Goal: Task Accomplishment & Management: Use online tool/utility

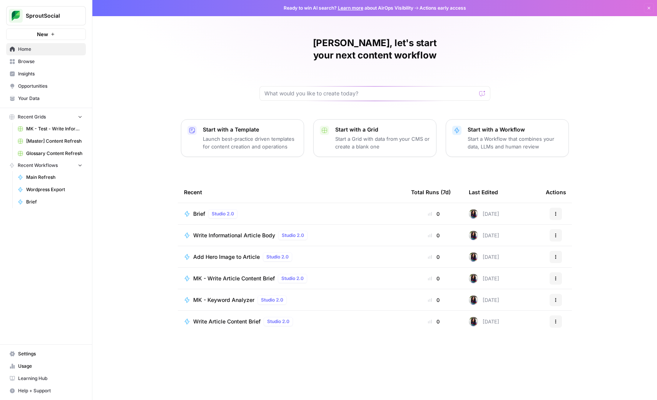
click at [28, 62] on span "Browse" at bounding box center [50, 61] width 64 height 7
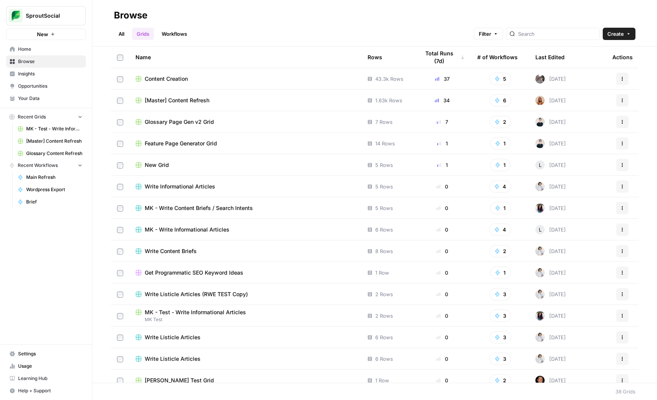
click at [163, 32] on link "Workflows" at bounding box center [174, 34] width 35 height 12
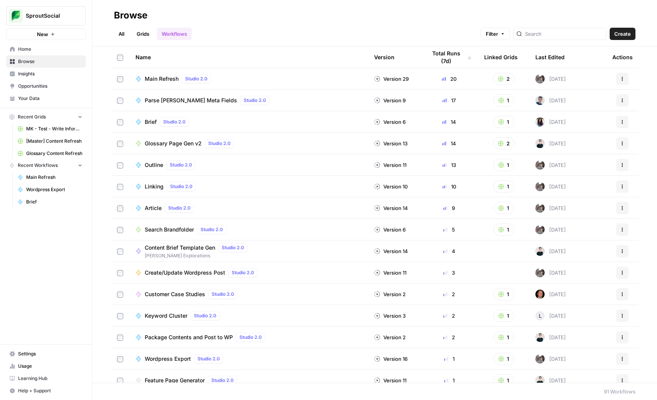
click at [145, 38] on link "Grids" at bounding box center [143, 34] width 22 height 12
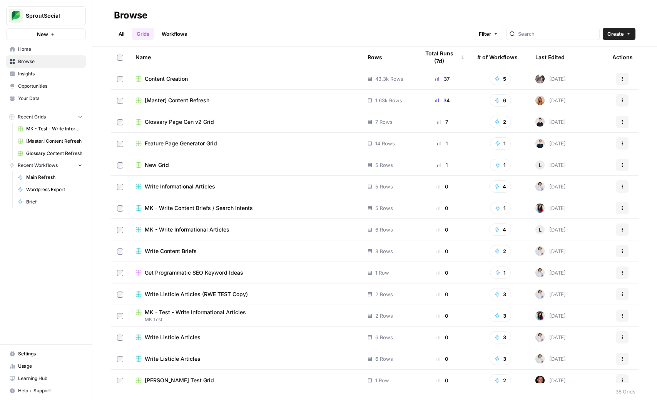
click at [195, 103] on span "[Master] Content Refresh" at bounding box center [177, 101] width 65 height 8
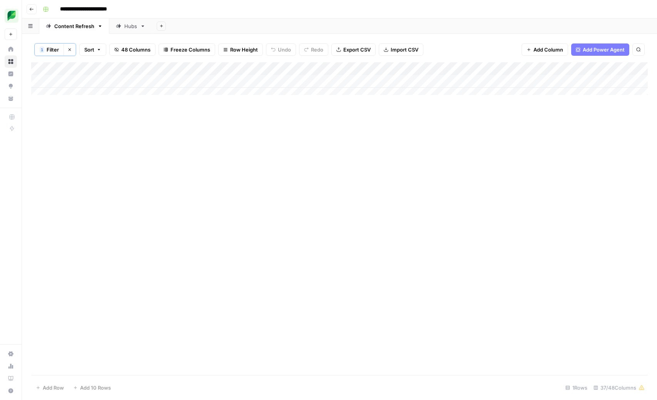
click at [68, 50] on icon "button" at bounding box center [69, 49] width 5 height 5
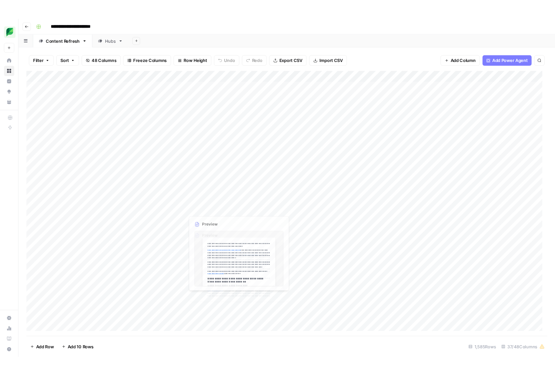
scroll to position [2, 0]
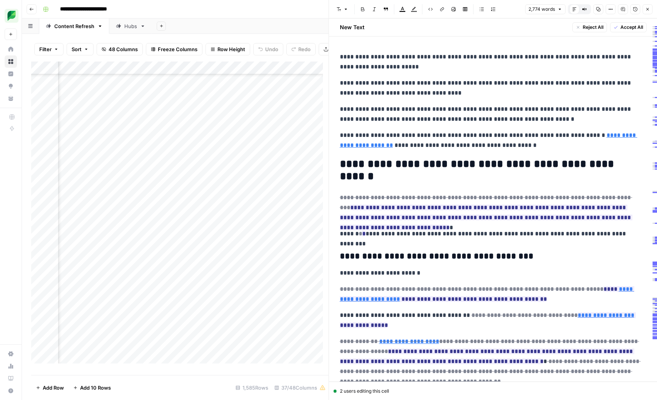
scroll to position [13534, 150]
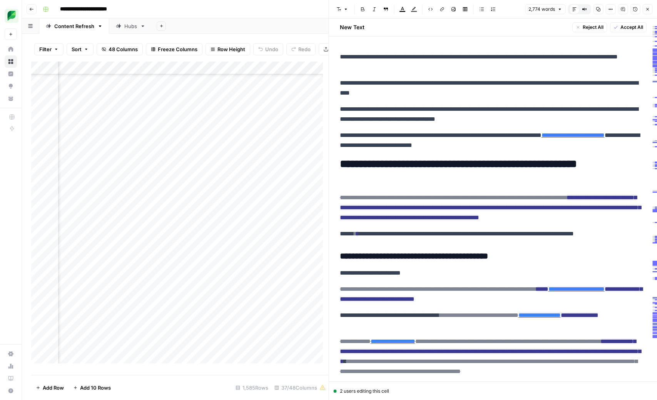
click at [647, 12] on button "Close" at bounding box center [647, 9] width 10 height 10
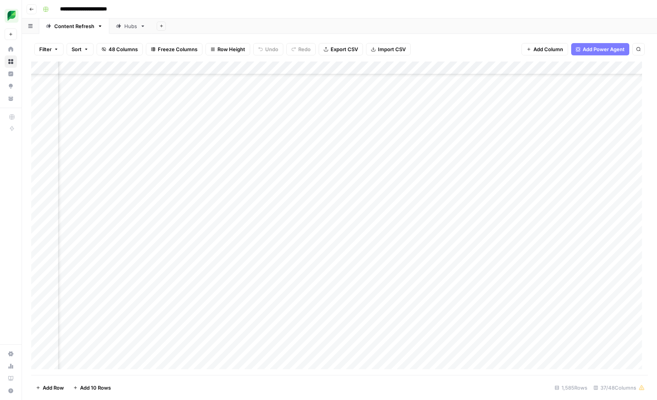
scroll to position [13532, 722]
click at [330, 98] on div "Add Column" at bounding box center [339, 218] width 616 height 313
click at [328, 107] on div "Add Column" at bounding box center [339, 218] width 616 height 313
click at [354, 108] on div "Add Column" at bounding box center [339, 218] width 616 height 313
click at [250, 97] on div "Add Column" at bounding box center [339, 218] width 616 height 313
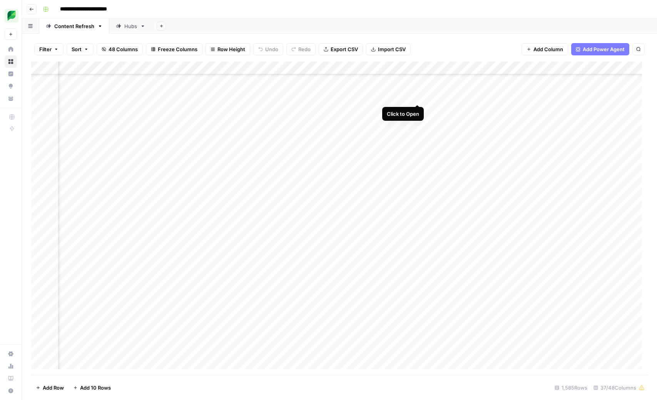
click at [415, 96] on div "Add Column" at bounding box center [339, 218] width 616 height 313
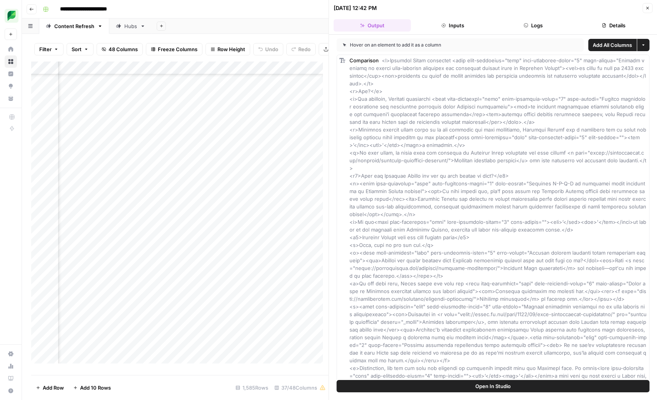
scroll to position [13534, 1123]
click at [153, 100] on div "Add Column" at bounding box center [179, 216] width 297 height 308
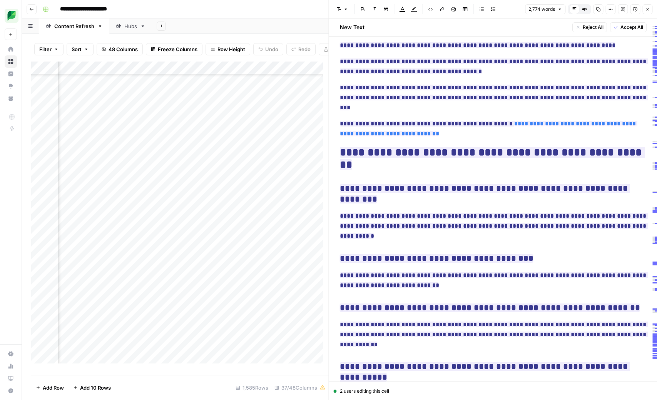
scroll to position [6832, 0]
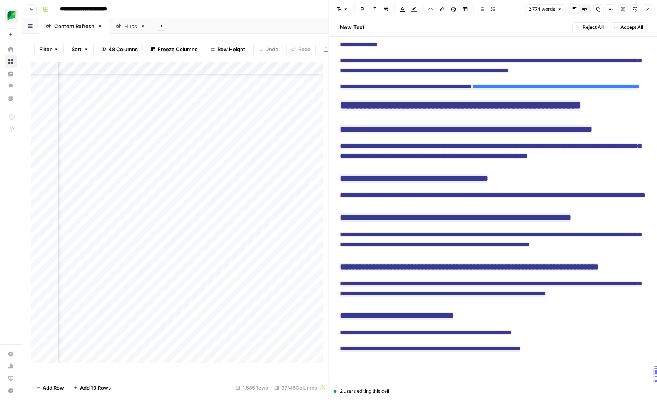
click at [649, 8] on button "Close" at bounding box center [647, 9] width 10 height 10
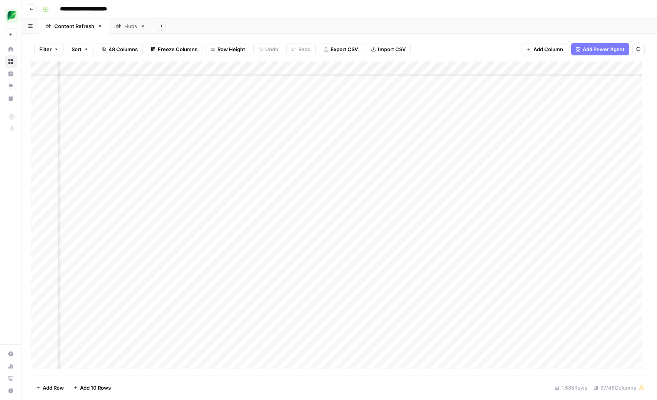
click at [57, 47] on icon "button" at bounding box center [56, 49] width 5 height 5
click at [213, 94] on div "Add Filter" at bounding box center [187, 87] width 299 height 22
click at [212, 91] on button "Add Filter" at bounding box center [187, 87] width 287 height 10
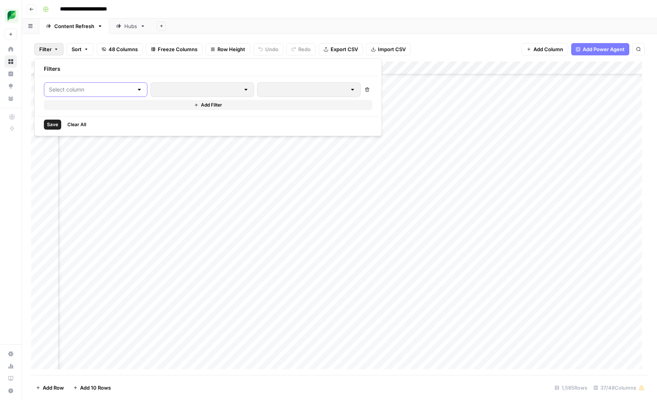
click at [95, 88] on input "text" at bounding box center [91, 90] width 84 height 8
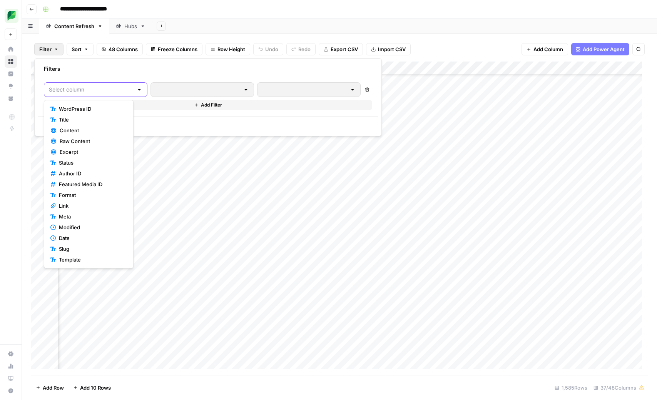
paste input "/insights/facebook-metrics/"
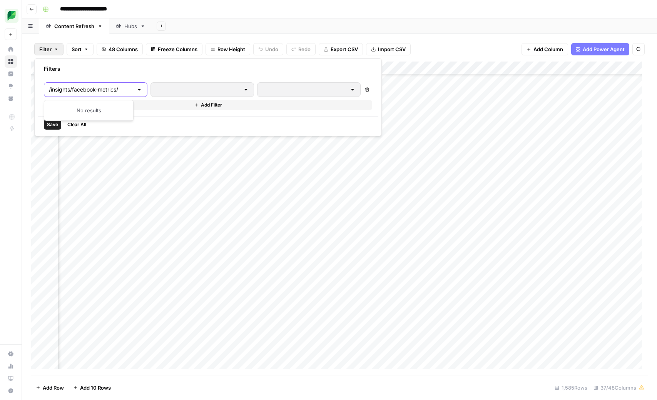
type input "/insights/facebook-metrics/"
click at [136, 92] on div at bounding box center [139, 90] width 6 height 8
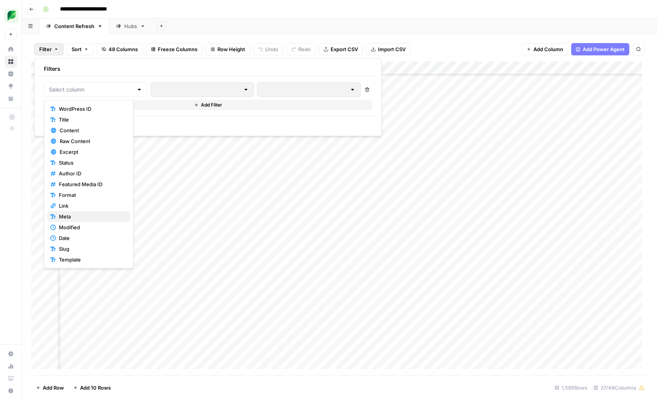
scroll to position [13534, 1074]
click at [86, 245] on span "Slug" at bounding box center [91, 249] width 65 height 8
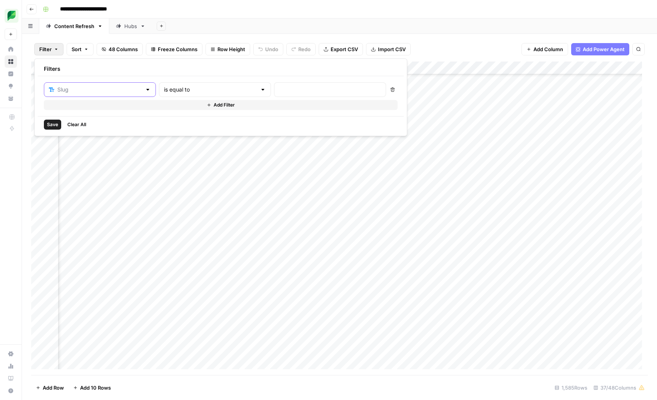
click at [81, 86] on input "text" at bounding box center [99, 90] width 84 height 8
drag, startPoint x: 161, startPoint y: 84, endPoint x: 201, endPoint y: 85, distance: 40.0
click at [162, 84] on div "is equal to" at bounding box center [215, 89] width 112 height 15
click at [295, 83] on div at bounding box center [330, 89] width 112 height 15
paste input "/insights/facebook-metrics/"
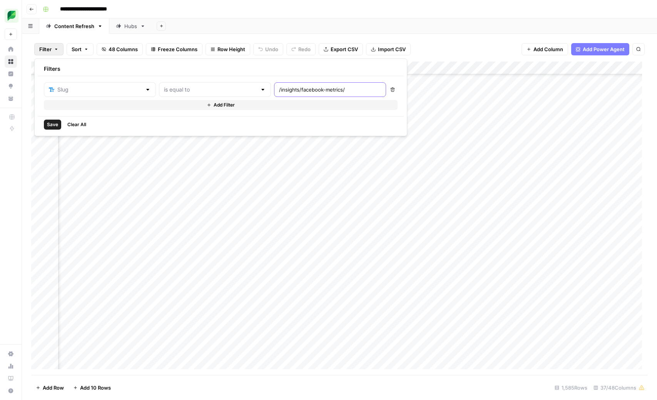
type input "/insights/facebook-metrics/"
click at [202, 90] on input "text" at bounding box center [210, 90] width 93 height 8
click at [181, 128] on span "contains" at bounding box center [182, 131] width 75 height 8
type input "contains"
click at [48, 128] on span "Save" at bounding box center [52, 124] width 11 height 7
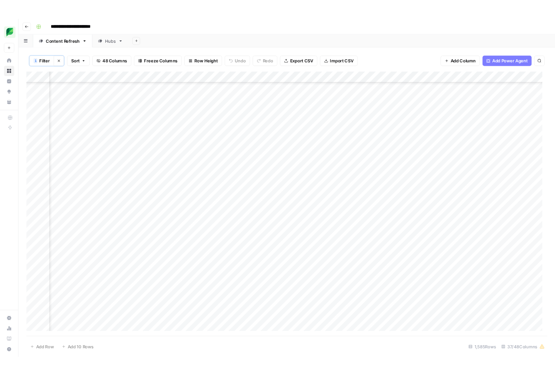
scroll to position [0, 1074]
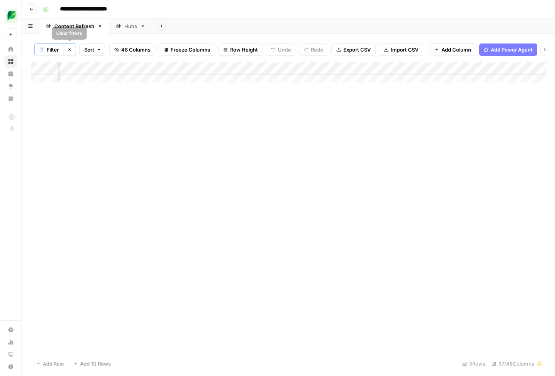
click at [57, 48] on span "Filter" at bounding box center [53, 50] width 12 height 8
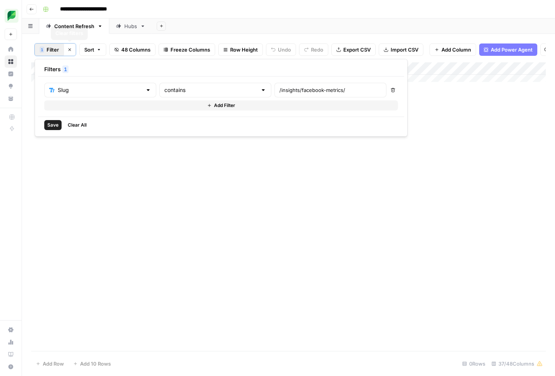
click at [71, 45] on button "Clear filters" at bounding box center [69, 49] width 12 height 12
